Goal: Information Seeking & Learning: Learn about a topic

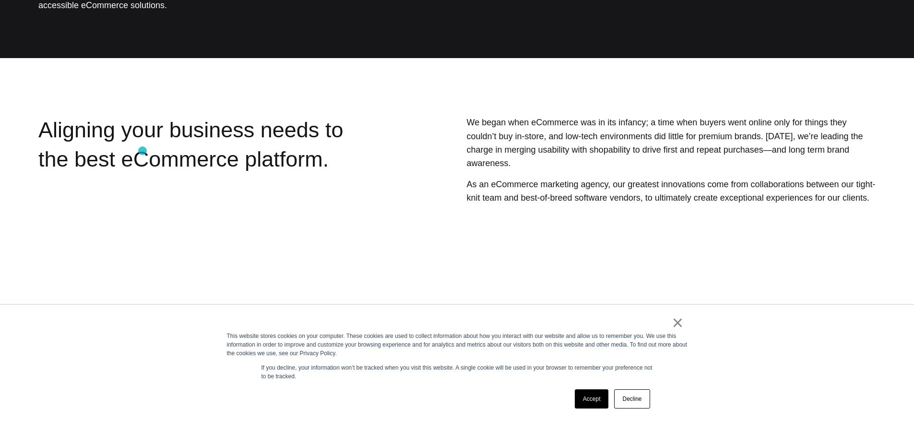
scroll to position [285, 0]
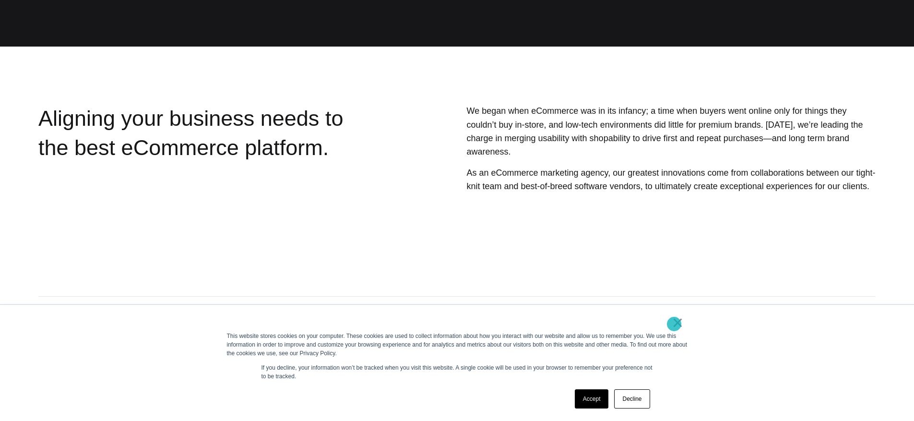
click at [675, 323] on link "×" at bounding box center [678, 322] width 12 height 9
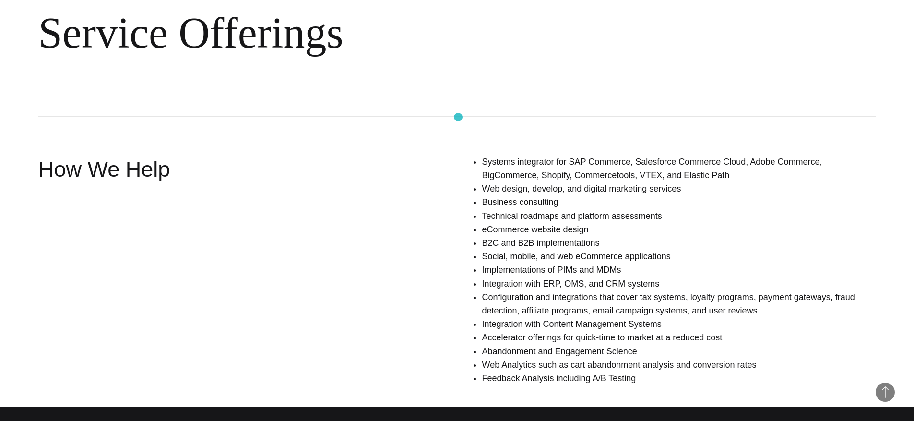
scroll to position [626, 0]
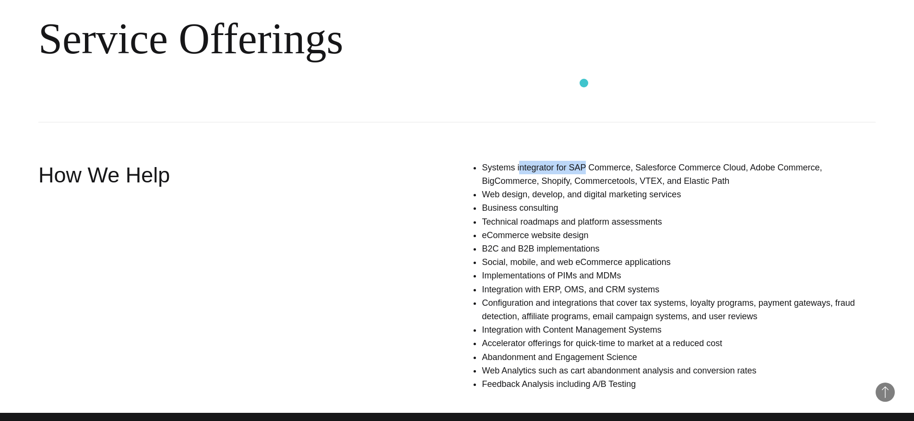
drag, startPoint x: 573, startPoint y: 81, endPoint x: 584, endPoint y: 83, distance: 11.2
click at [584, 161] on li "Systems integrator for SAP Commerce, Salesforce Commerce Cloud, Adobe Commerce,…" at bounding box center [679, 174] width 394 height 27
click at [586, 161] on li "Systems integrator for SAP Commerce, Salesforce Commerce Cloud, Adobe Commerce,…" at bounding box center [679, 174] width 394 height 27
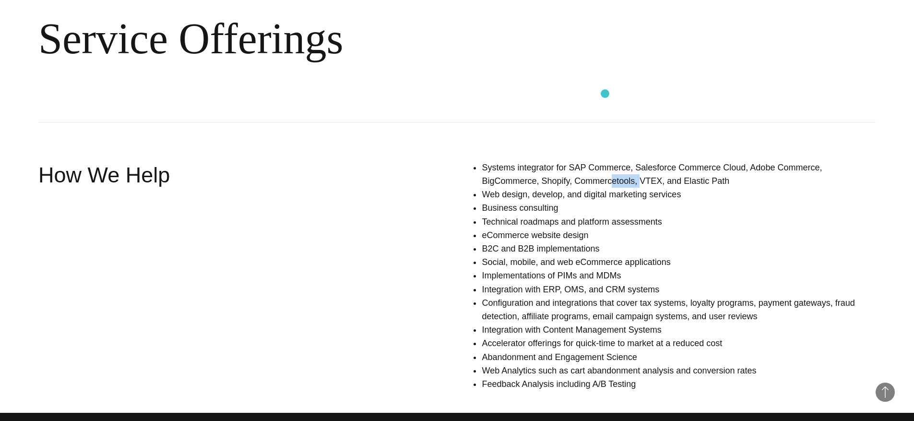
drag, startPoint x: 610, startPoint y: 94, endPoint x: 641, endPoint y: 96, distance: 31.3
click at [641, 161] on li "Systems integrator for SAP Commerce, Salesforce Commerce Cloud, Adobe Commerce,…" at bounding box center [679, 174] width 394 height 27
click at [598, 161] on li "Systems integrator for SAP Commerce, Salesforce Commerce Cloud, Adobe Commerce,…" at bounding box center [679, 174] width 394 height 27
click at [606, 201] on li "Business consulting" at bounding box center [679, 207] width 394 height 13
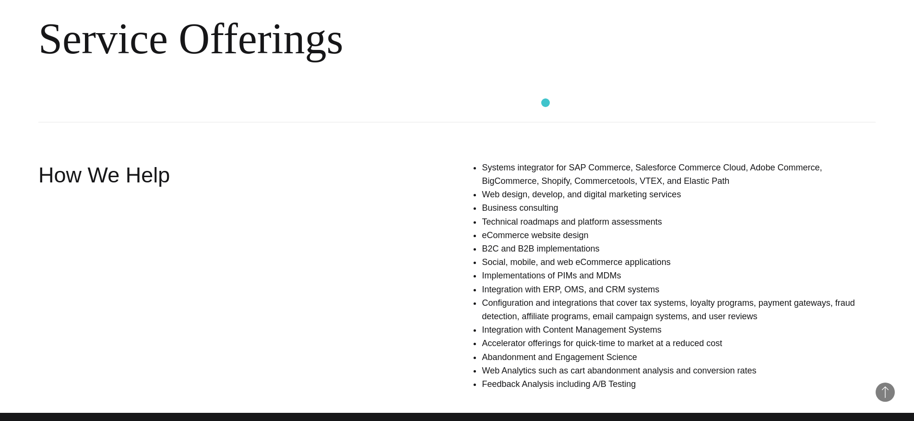
click at [545, 188] on li "Web design, develop, and digital marketing services" at bounding box center [679, 194] width 394 height 13
click at [589, 188] on li "Web design, develop, and digital marketing services" at bounding box center [679, 194] width 394 height 13
click at [572, 188] on li "Web design, develop, and digital marketing services" at bounding box center [679, 194] width 394 height 13
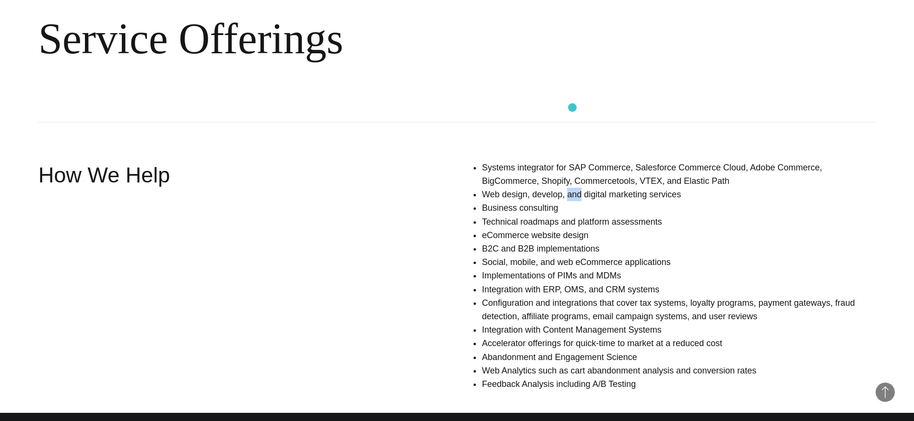
click at [572, 188] on li "Web design, develop, and digital marketing services" at bounding box center [679, 194] width 394 height 13
click at [591, 188] on li "Web design, develop, and digital marketing services" at bounding box center [679, 194] width 394 height 13
click at [571, 188] on li "Web design, develop, and digital marketing services" at bounding box center [679, 194] width 394 height 13
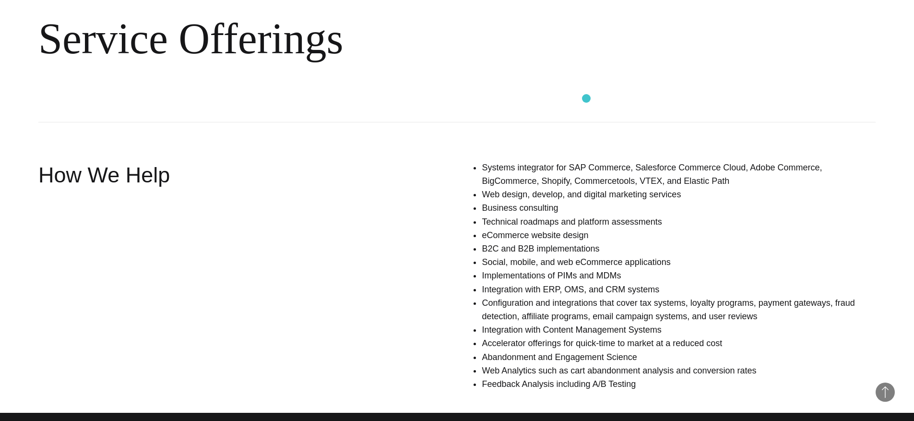
click at [586, 188] on li "Web design, develop, and digital marketing services" at bounding box center [679, 194] width 394 height 13
click at [418, 161] on div "Systems integrator for SAP Commerce, Salesforce Commerce Cloud, Adobe Commerce,…" at bounding box center [635, 279] width 480 height 237
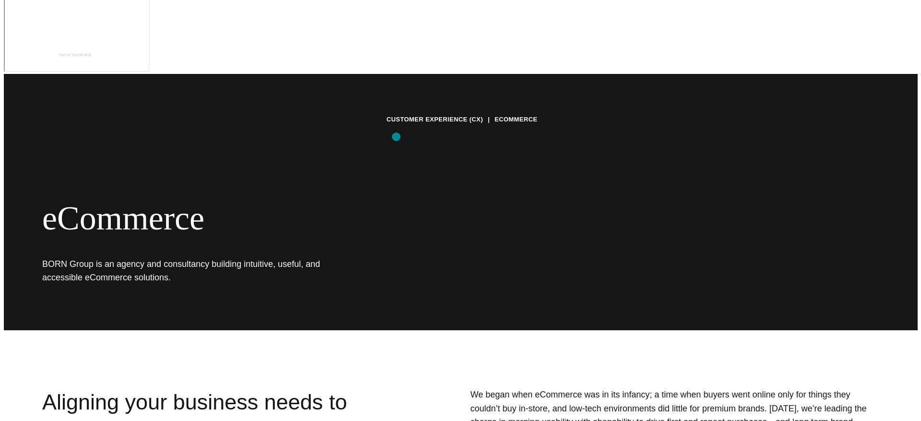
scroll to position [0, 0]
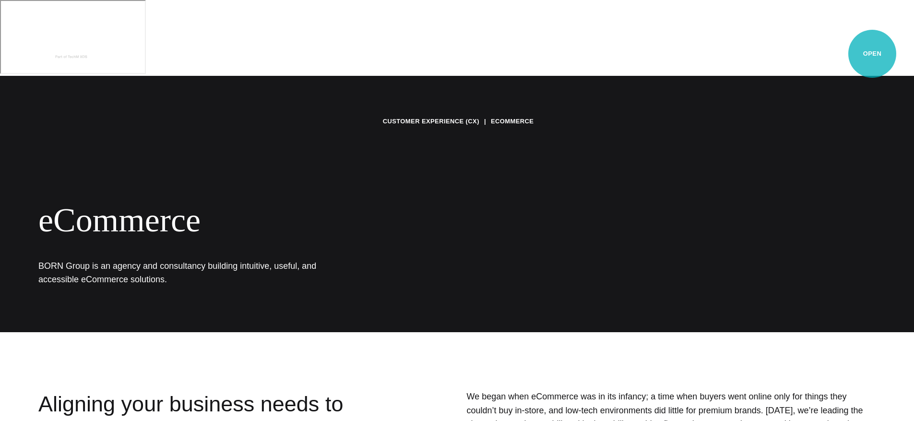
click at [872, 54] on button "Primary Menu" at bounding box center [869, 49] width 23 height 20
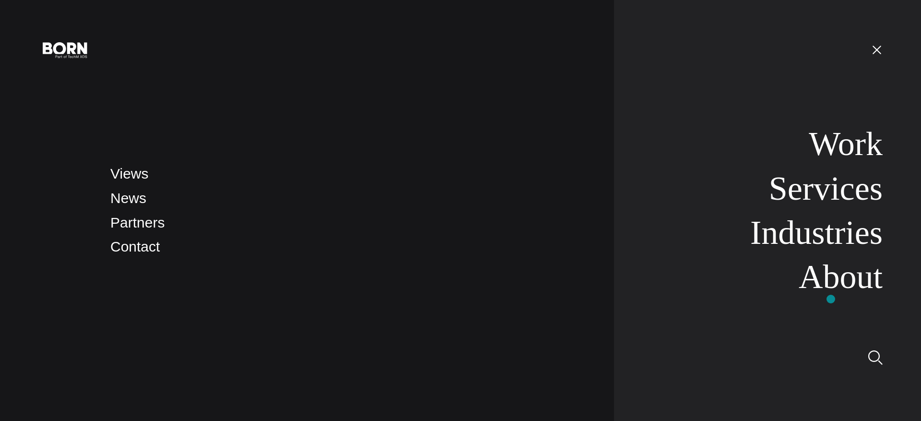
click at [831, 299] on nav "Work Services Industries About" at bounding box center [748, 210] width 269 height 421
click at [152, 224] on link "Partners" at bounding box center [137, 222] width 54 height 16
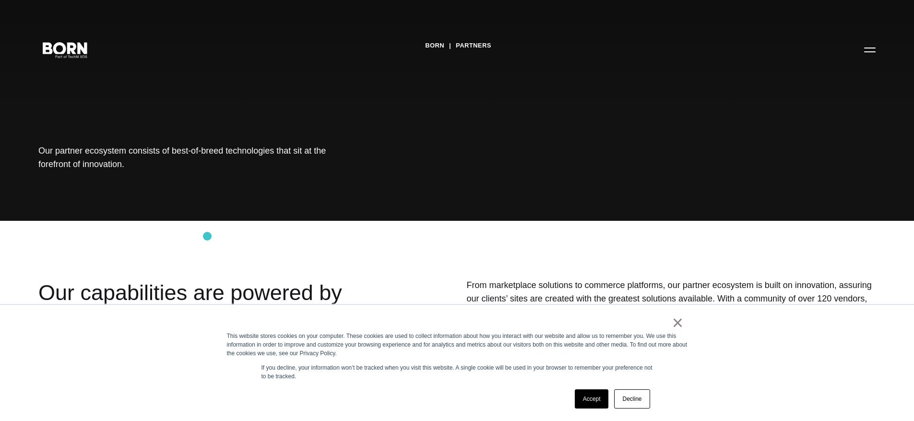
scroll to position [191, 0]
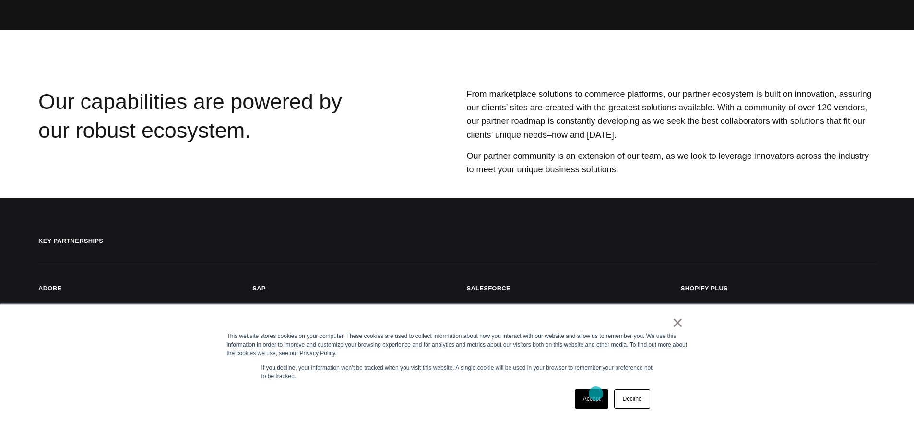
click at [591, 394] on link "Accept" at bounding box center [592, 398] width 34 height 19
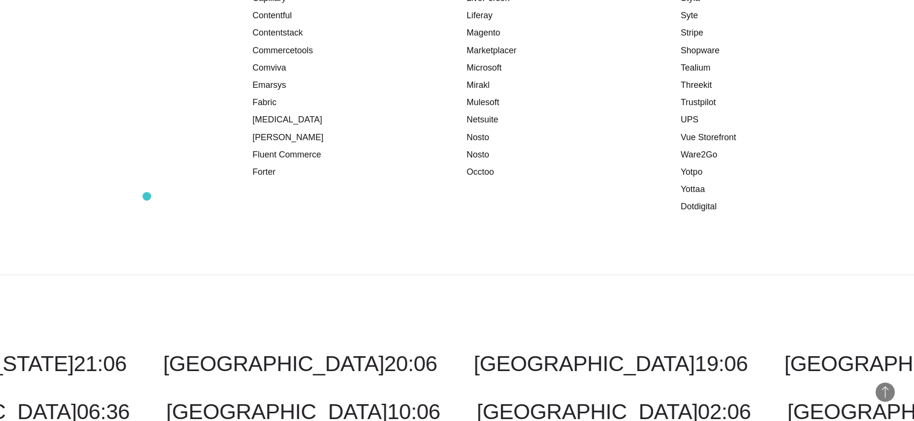
scroll to position [1373, 0]
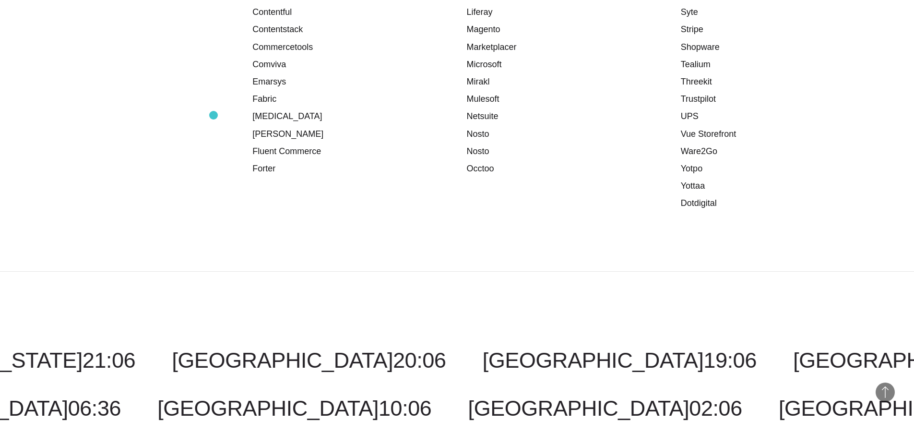
click at [213, 115] on div "Acquia Adobe Adyen Akeneo Argoid Avalara Capillary Contentful Contentstack Comm…" at bounding box center [456, 59] width 837 height 426
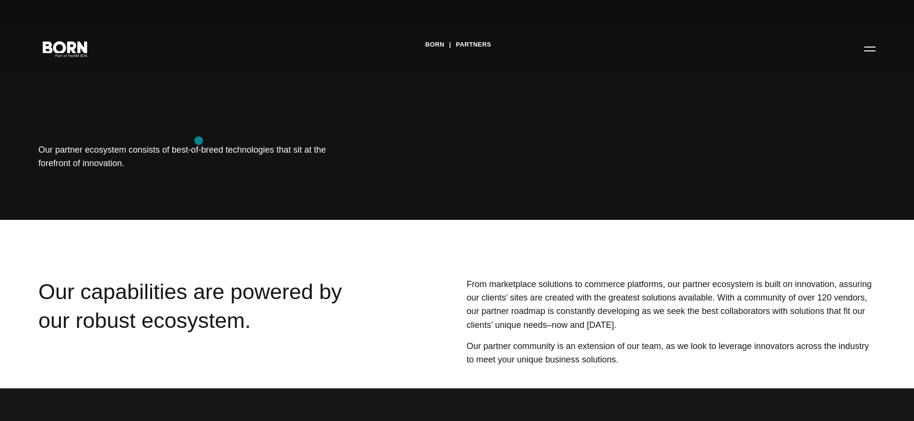
scroll to position [0, 0]
